Goal: Task Accomplishment & Management: Manage account settings

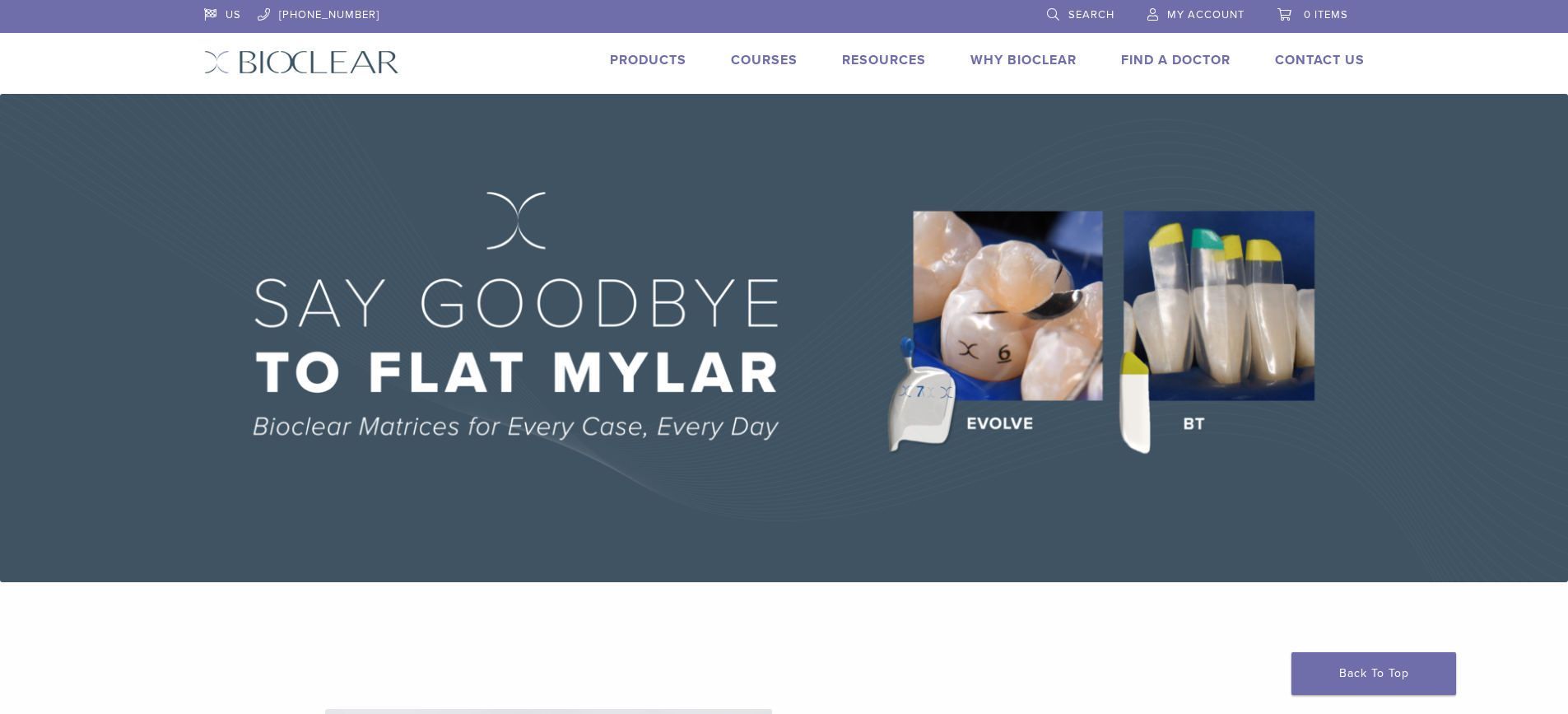
click at [1204, 13] on span "My Account" at bounding box center [1206, 14] width 77 height 13
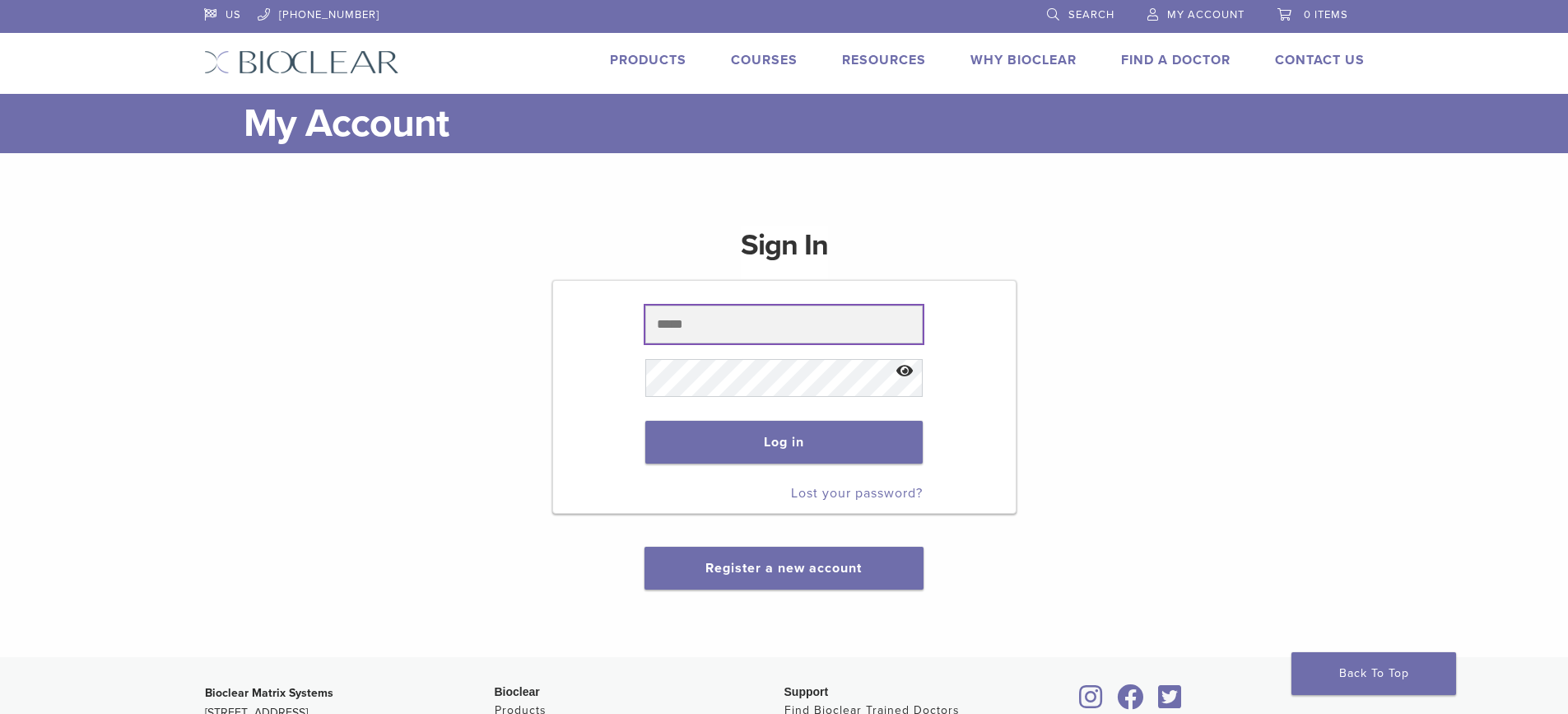
click at [838, 310] on input "text" at bounding box center [784, 325] width 277 height 38
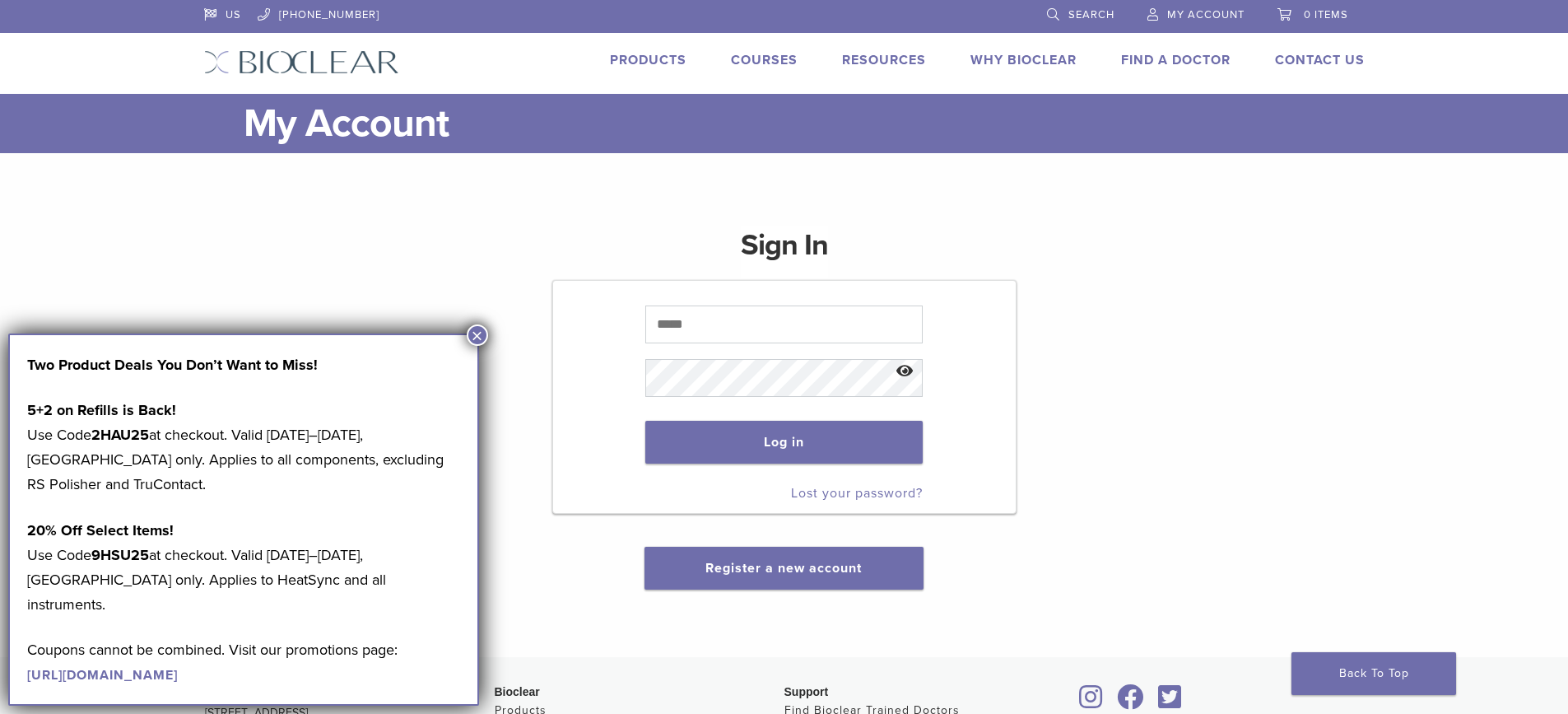
click at [475, 335] on button "×" at bounding box center [478, 335] width 22 height 22
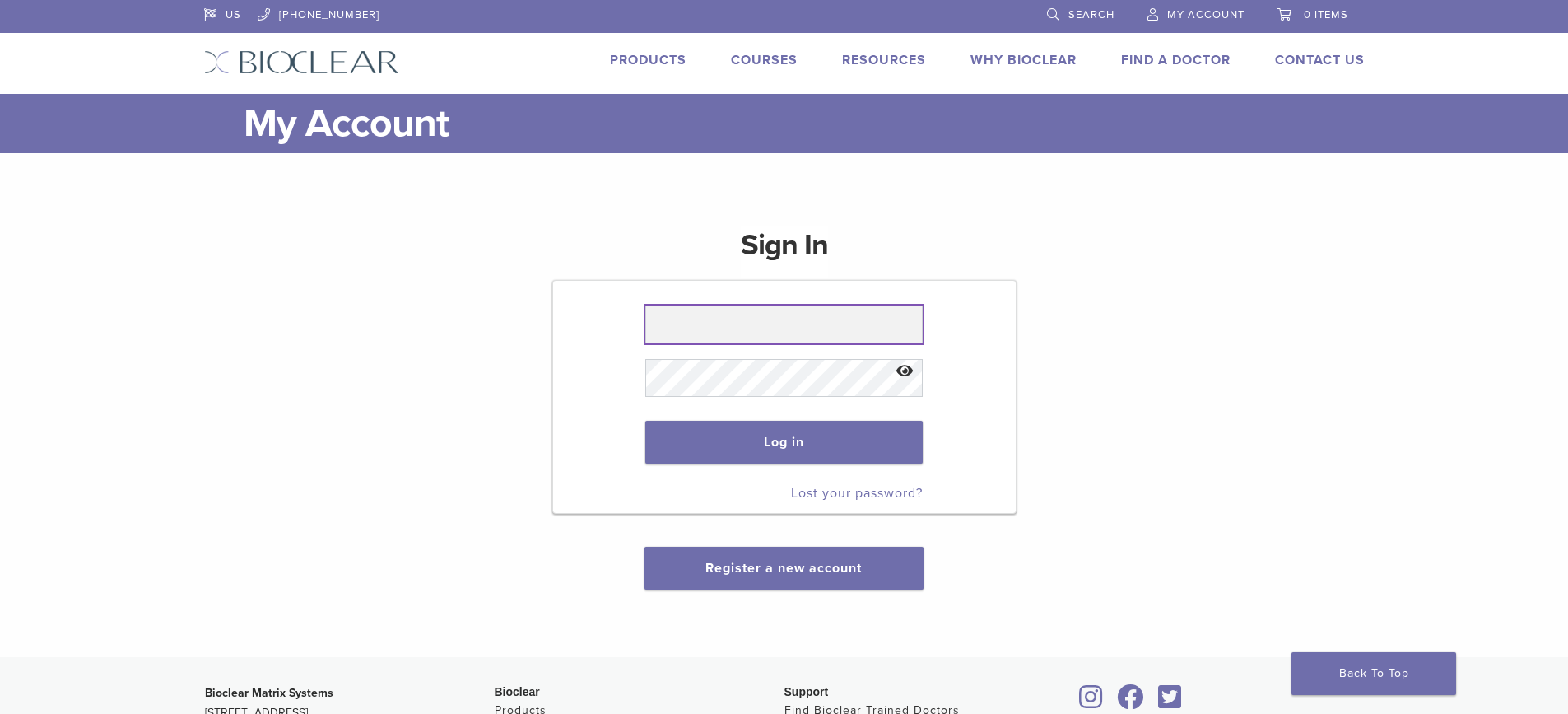
click at [775, 327] on input "text" at bounding box center [784, 325] width 277 height 38
type input "**********"
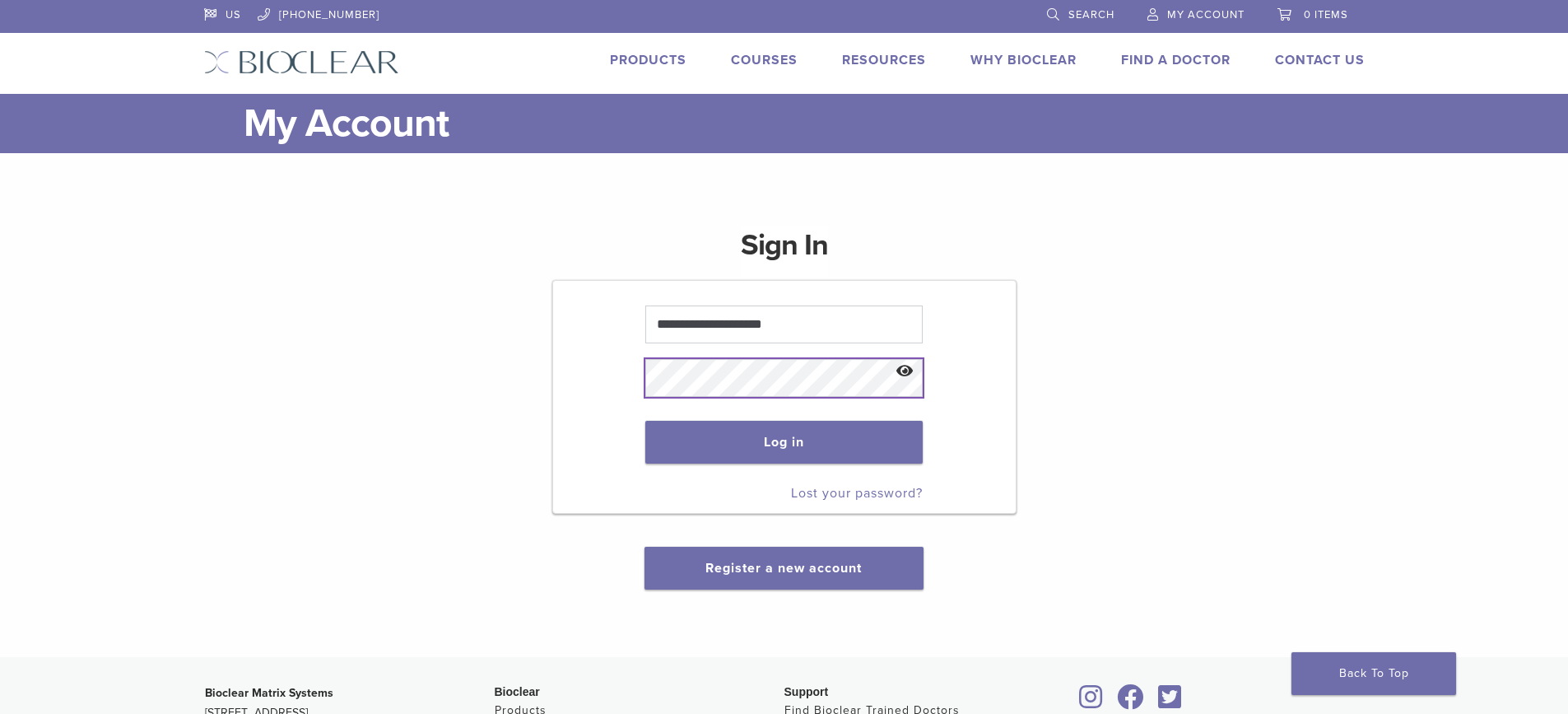
click at [645, 421] on button "Log in" at bounding box center [784, 442] width 277 height 43
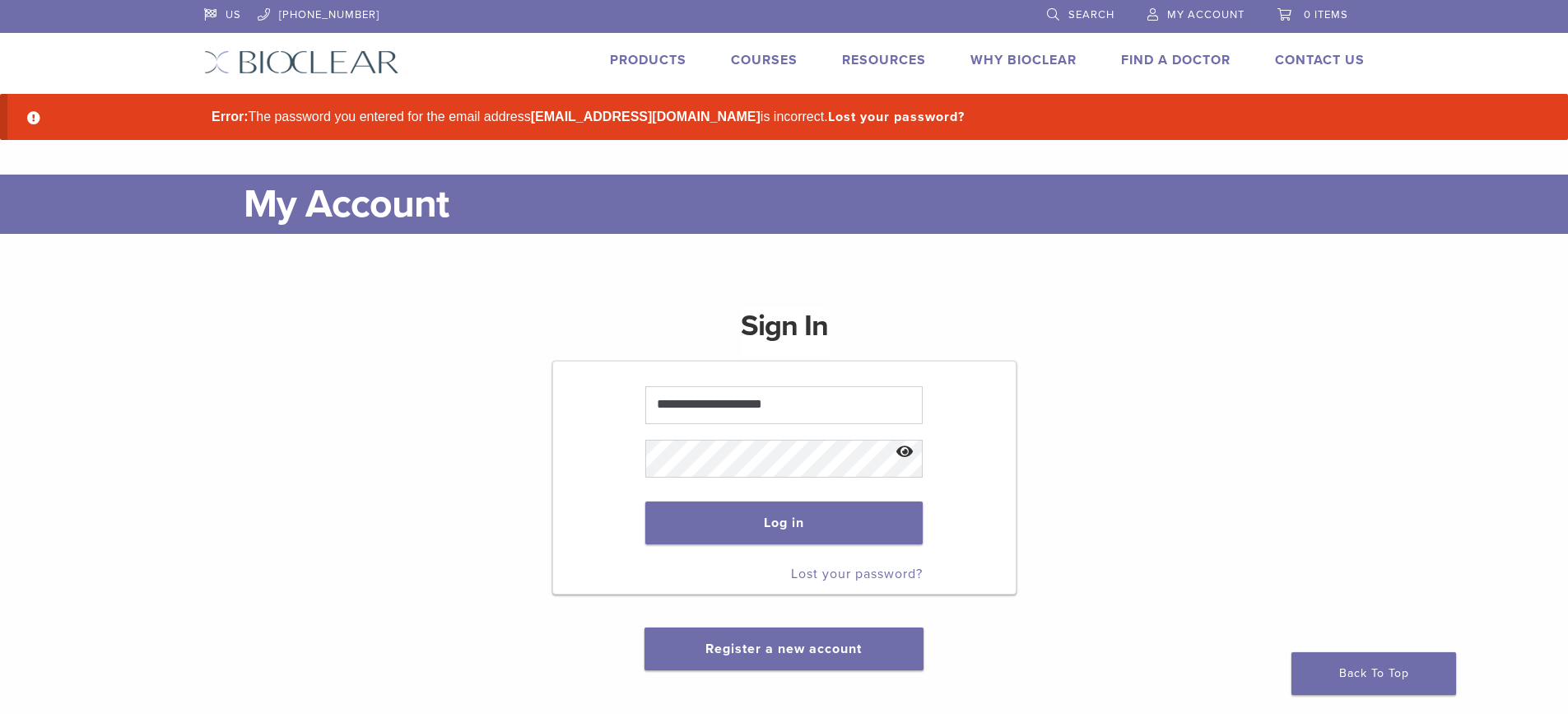
click at [905, 440] on button "Show password" at bounding box center [905, 452] width 35 height 42
click at [748, 527] on button "Log in" at bounding box center [784, 523] width 277 height 43
click at [885, 577] on link "Lost your password?" at bounding box center [856, 574] width 132 height 16
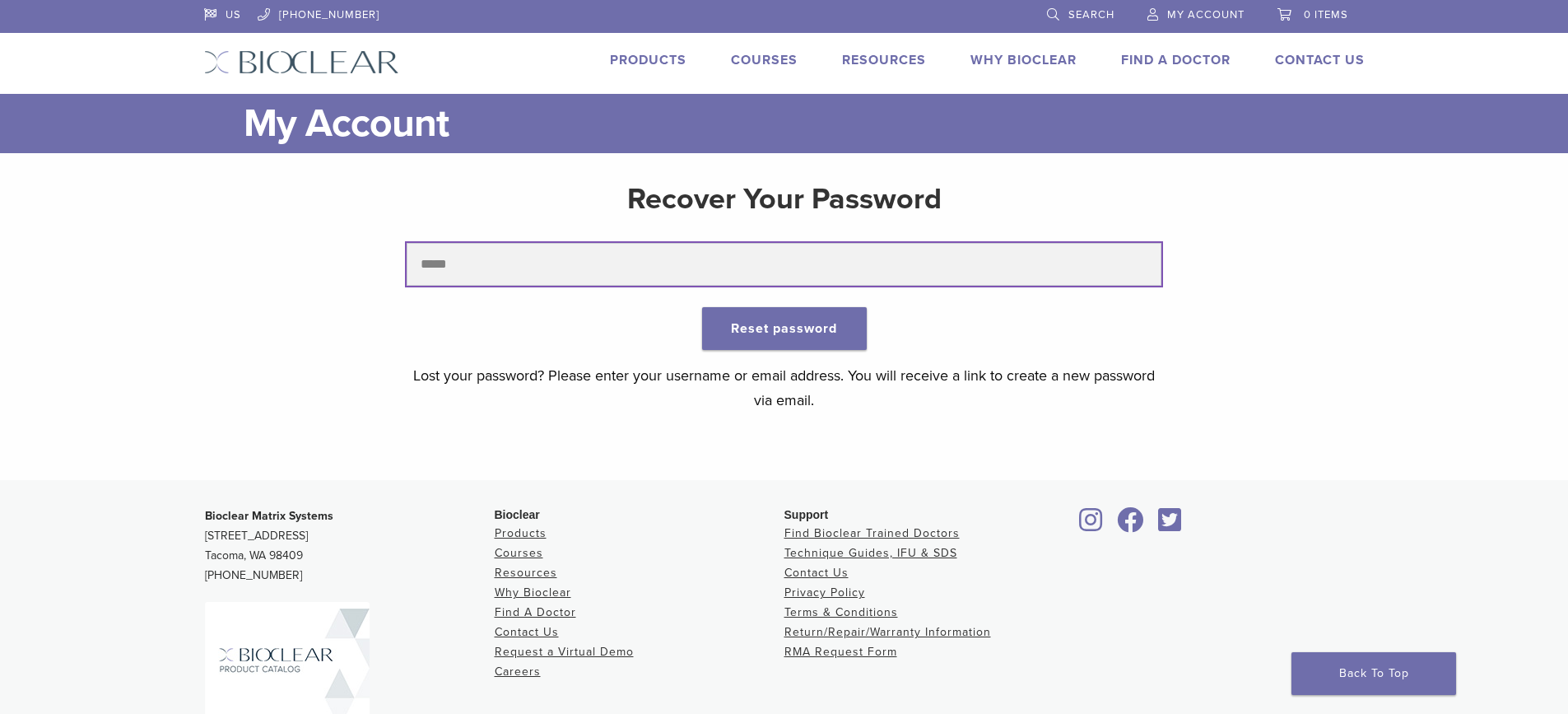
click at [637, 258] on input "text" at bounding box center [784, 265] width 755 height 43
type input "**********"
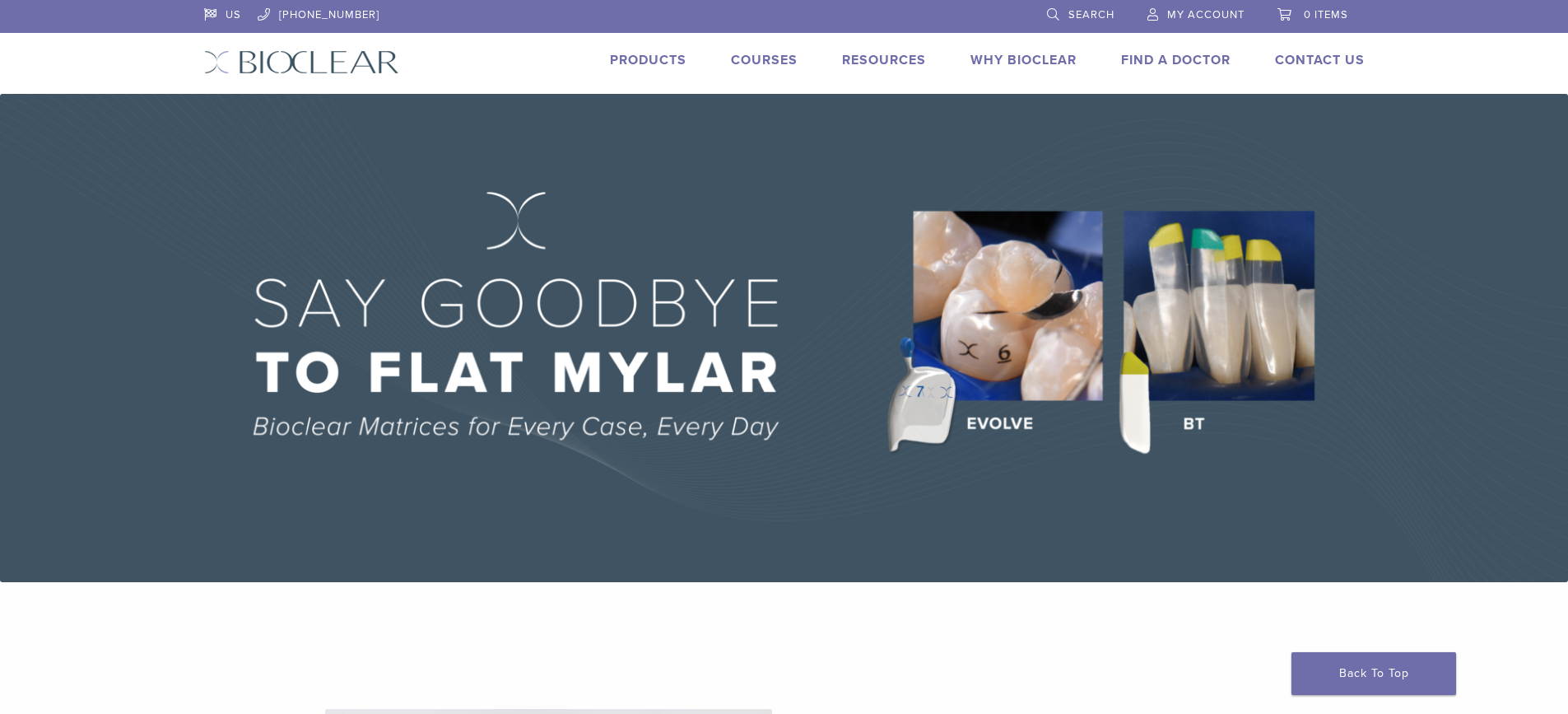
click at [1209, 5] on link "My Account" at bounding box center [1196, 13] width 97 height 25
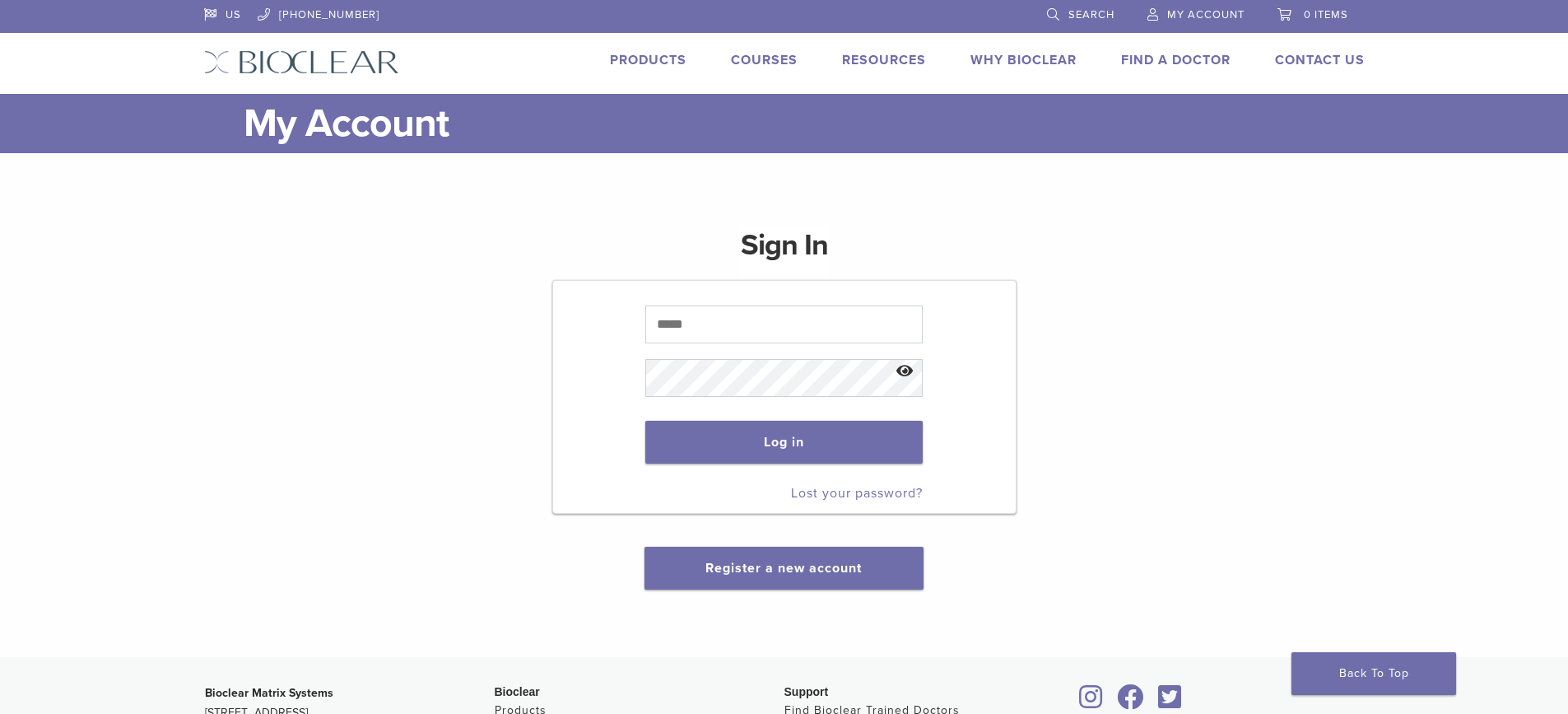
click at [872, 488] on link "Lost your password?" at bounding box center [856, 493] width 132 height 16
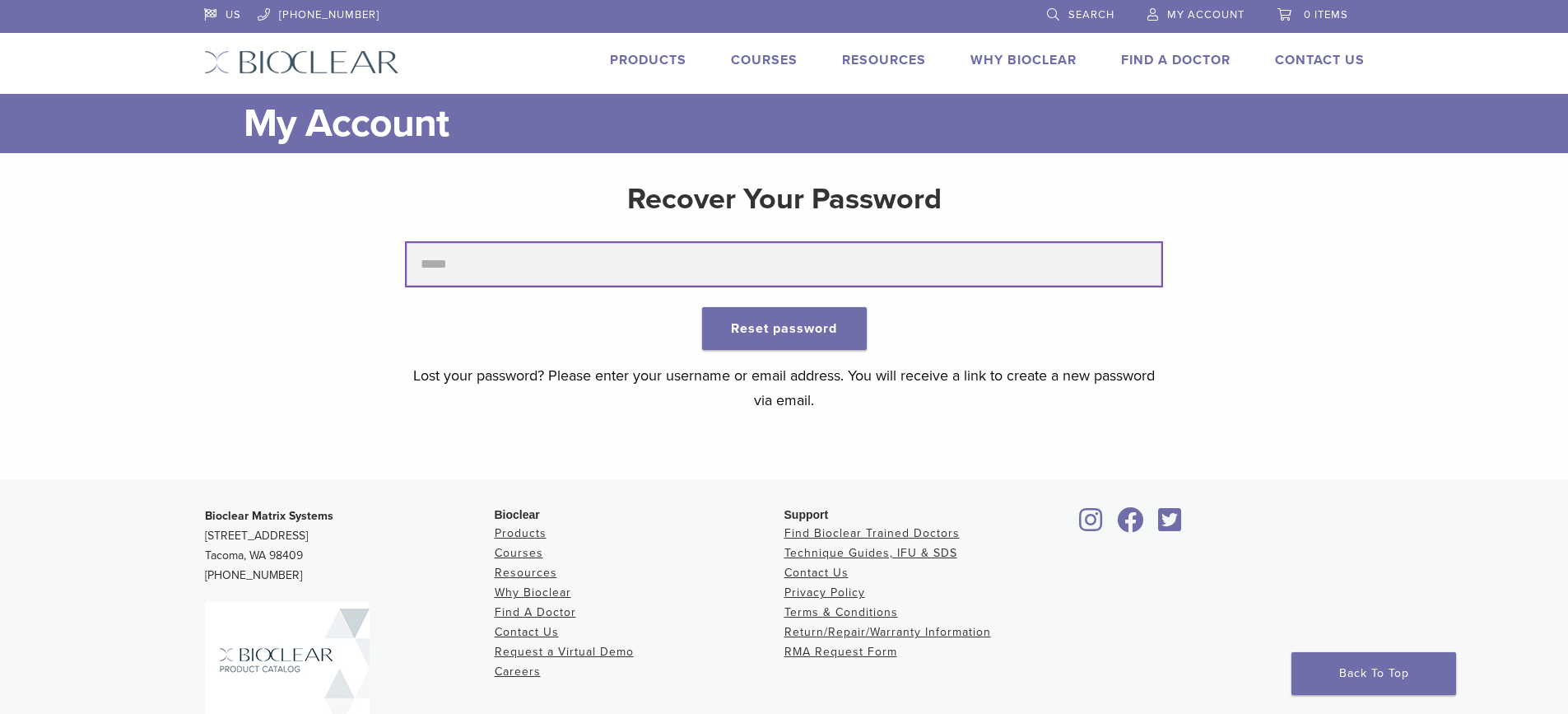
click at [741, 275] on input "text" at bounding box center [784, 265] width 755 height 43
type input "**********"
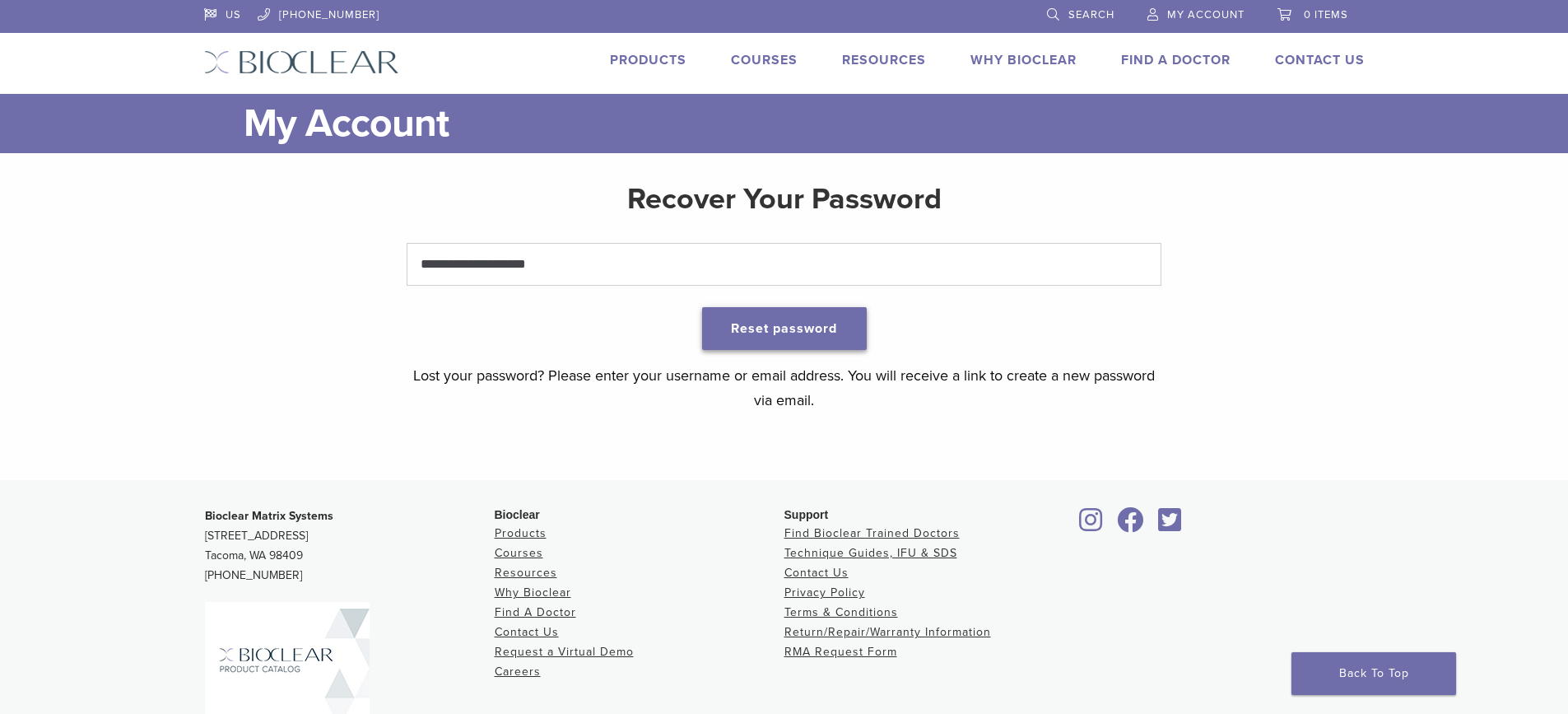
click at [814, 330] on button "Reset password" at bounding box center [784, 328] width 165 height 43
